Goal: Check status: Check status

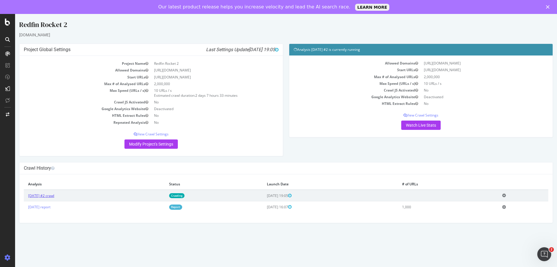
click at [54, 196] on link "[DATE] #2 crawl" at bounding box center [41, 195] width 26 height 5
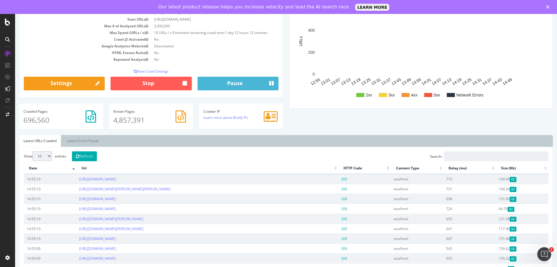
scroll to position [116, 0]
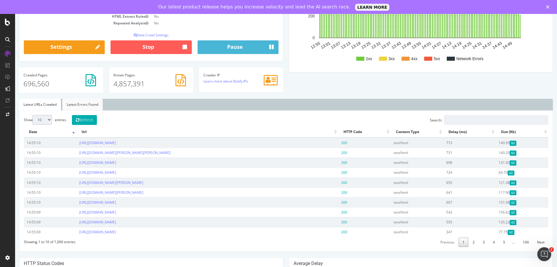
click at [88, 104] on link "Latest Errors Found" at bounding box center [82, 105] width 40 height 12
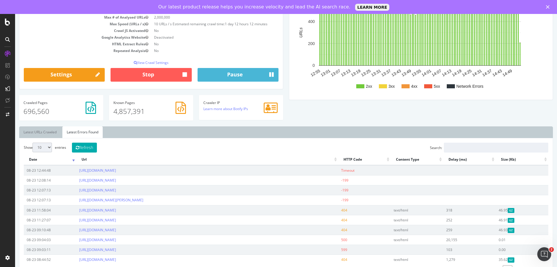
scroll to position [30, 0]
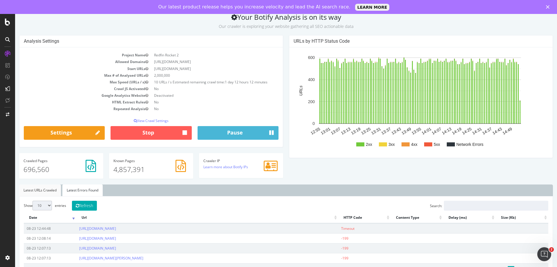
click at [46, 185] on link "Latest URLs Crawled" at bounding box center [40, 190] width 42 height 12
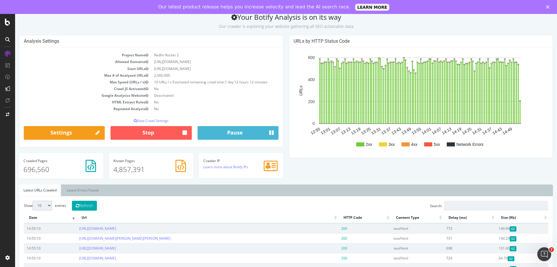
click at [383, 143] on rect "A chart." at bounding box center [383, 144] width 8 height 4
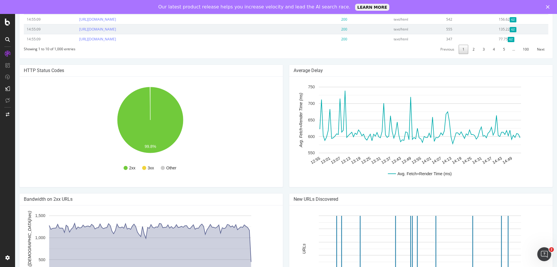
scroll to position [350, 0]
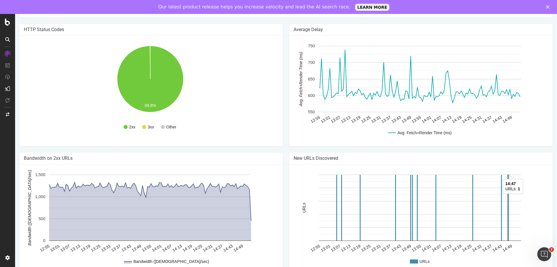
click at [507, 197] on rect "A chart." at bounding box center [508, 207] width 2 height 67
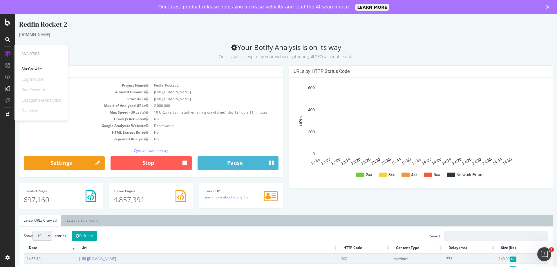
scroll to position [0, 0]
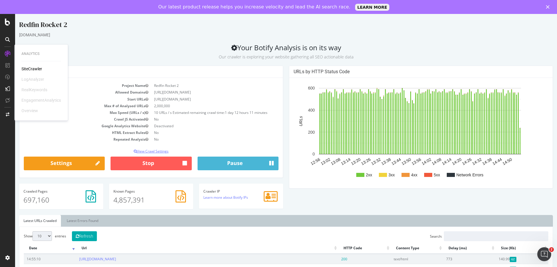
click at [148, 149] on p "View Crawl Settings" at bounding box center [151, 151] width 255 height 5
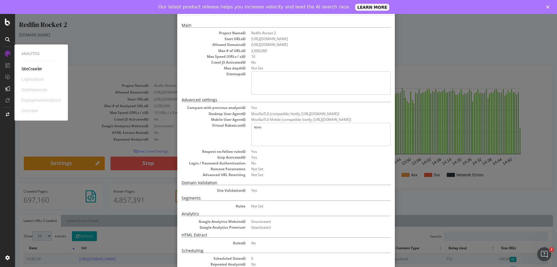
scroll to position [45, 0]
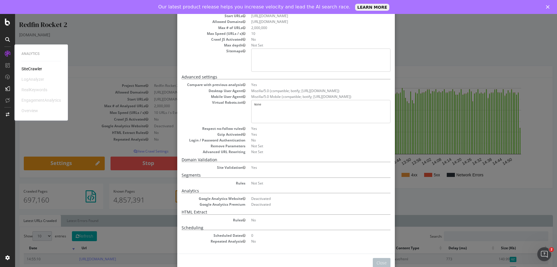
click at [407, 57] on div "× Close Analysis Settings Main Project Name Redfin Rocket 2 Start URLs [URL][DO…" at bounding box center [286, 147] width 542 height 267
